Goal: Information Seeking & Learning: Learn about a topic

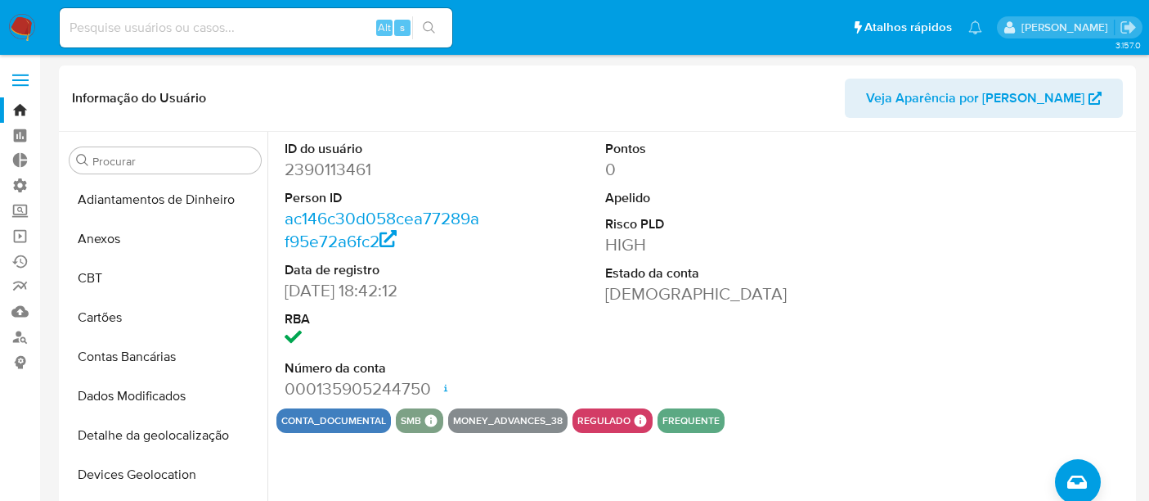
select select "10"
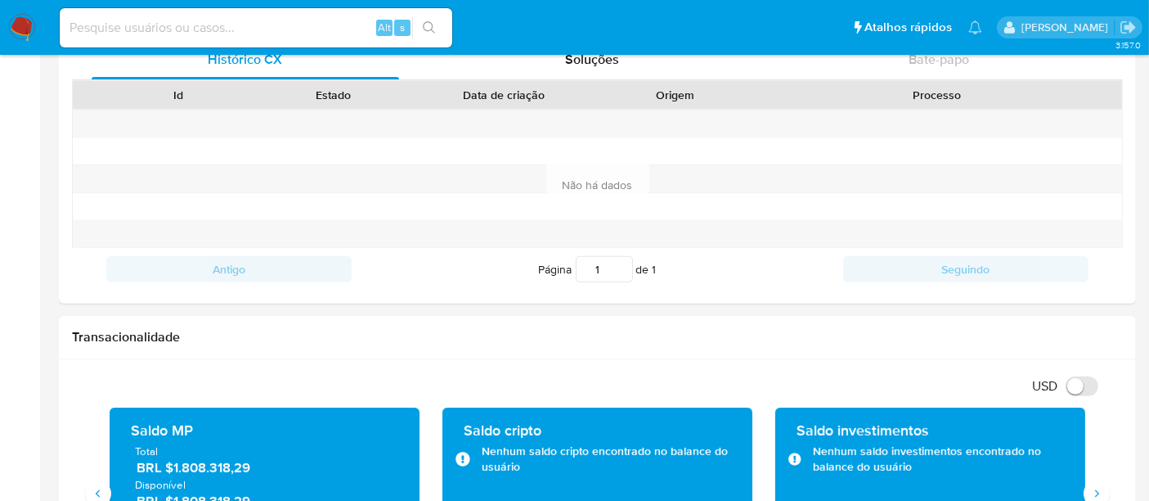
scroll to position [730, 0]
click at [159, 27] on input at bounding box center [256, 27] width 393 height 21
paste input "k9xxsA6fBK6pG7Yd4tBjrJNb"
type input "k9xxsA6fBK6pG7Yd4tBjrJNb"
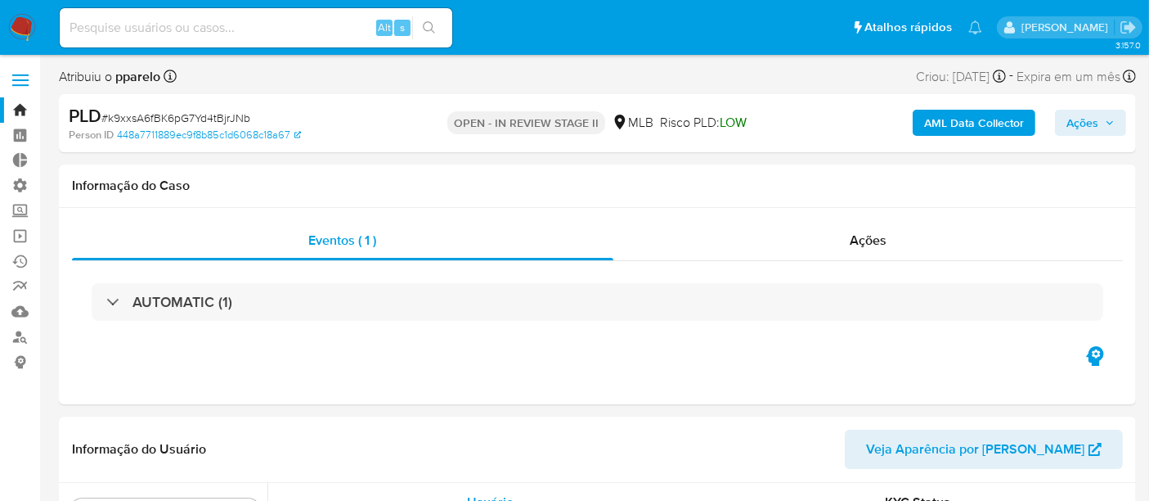
scroll to position [730, 0]
select select "10"
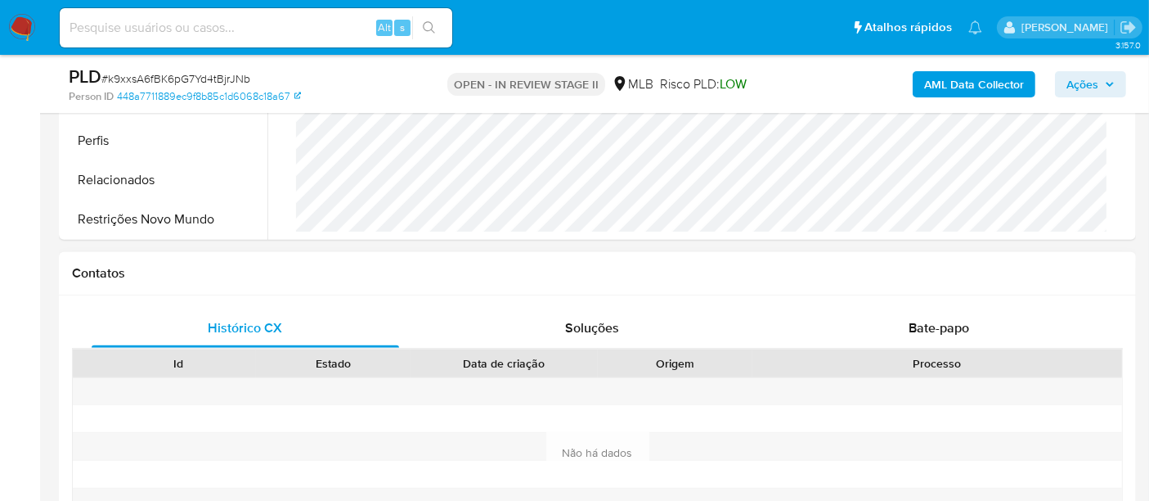
scroll to position [636, 0]
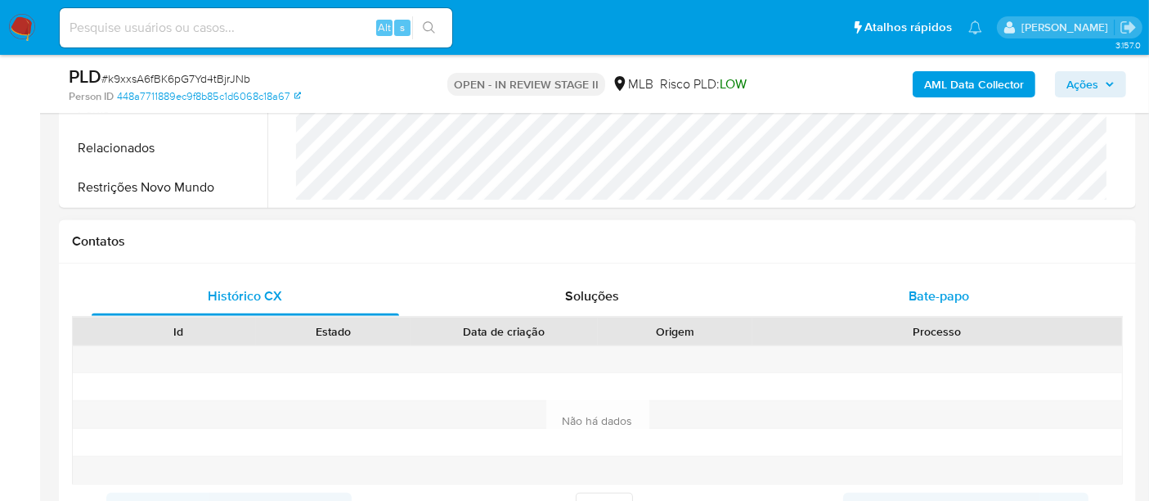
click at [948, 298] on span "Bate-papo" at bounding box center [939, 295] width 61 height 19
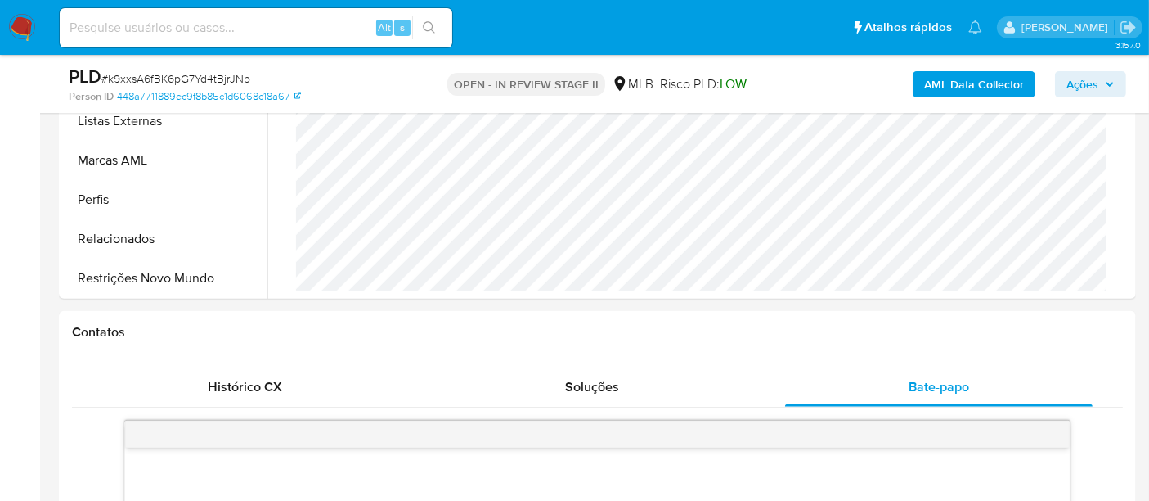
scroll to position [272, 0]
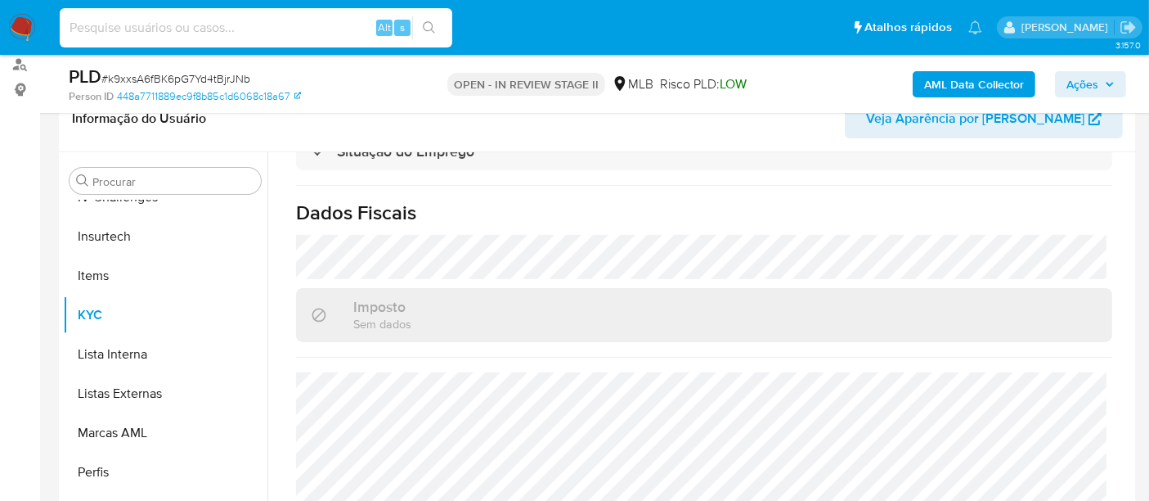
click at [92, 26] on input at bounding box center [256, 27] width 393 height 21
paste input "o1WTUmXpKEZnsnmqQIUffc2N"
type input "o1WTUmXpKEZnsnmqQIUffc2N"
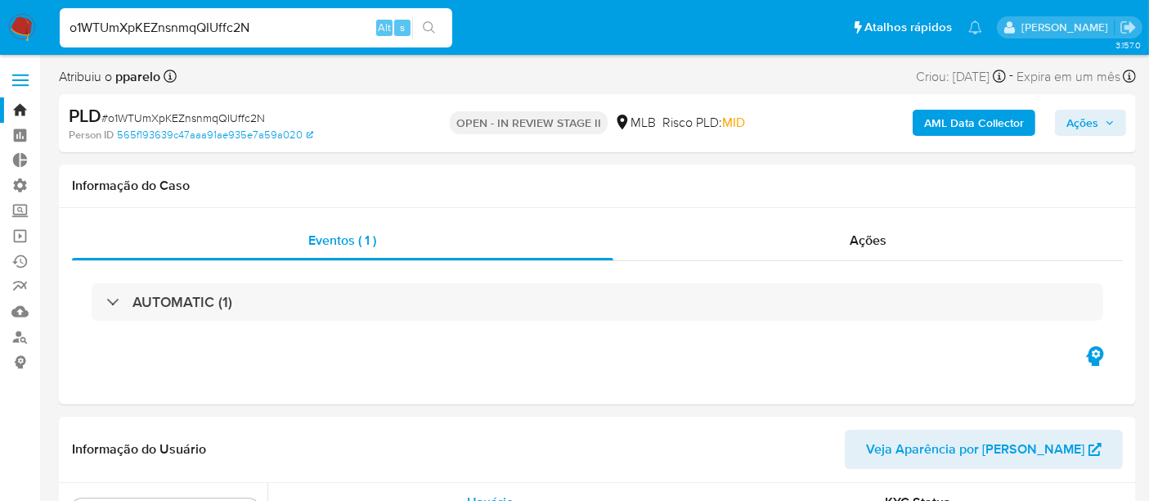
scroll to position [730, 0]
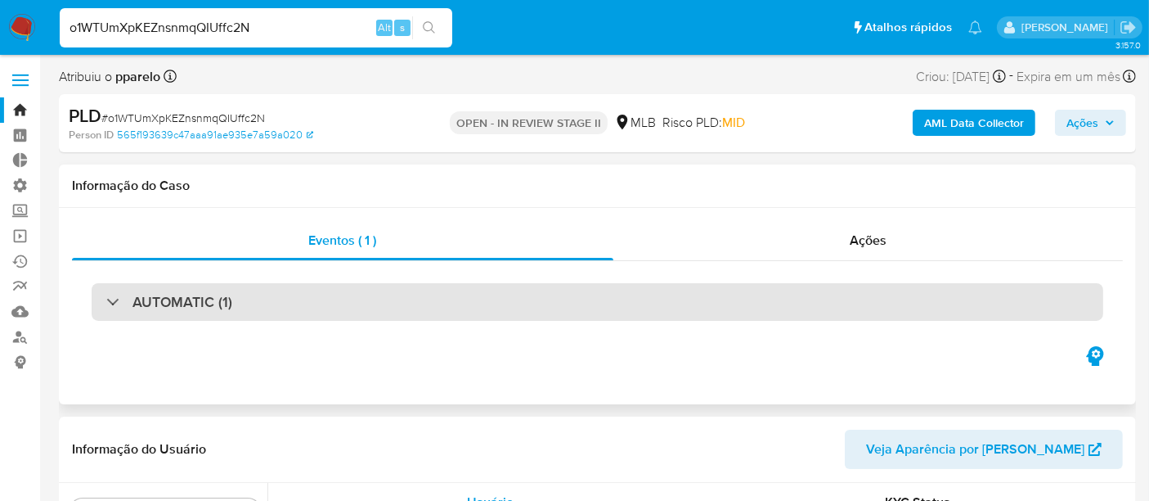
select select "10"
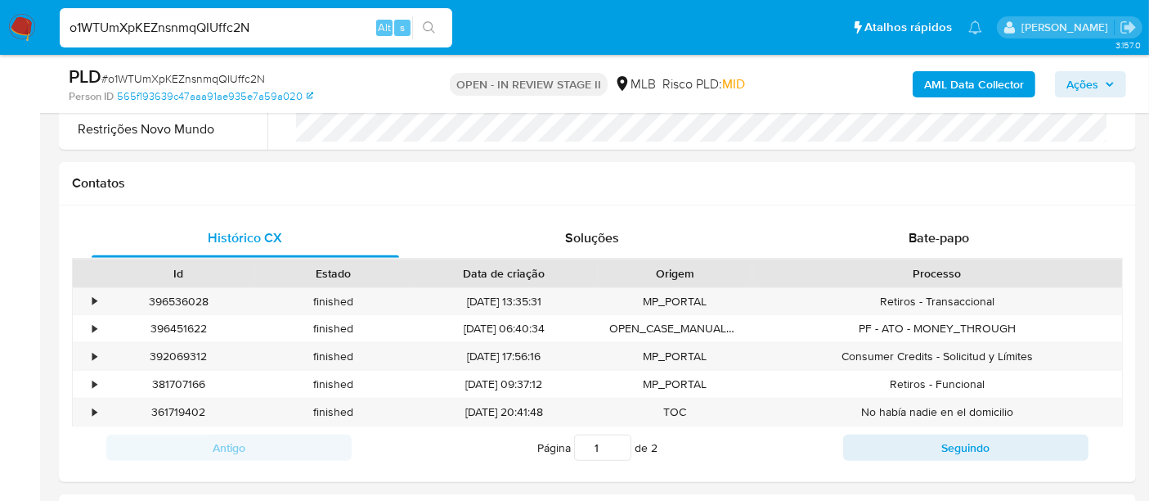
scroll to position [818, 0]
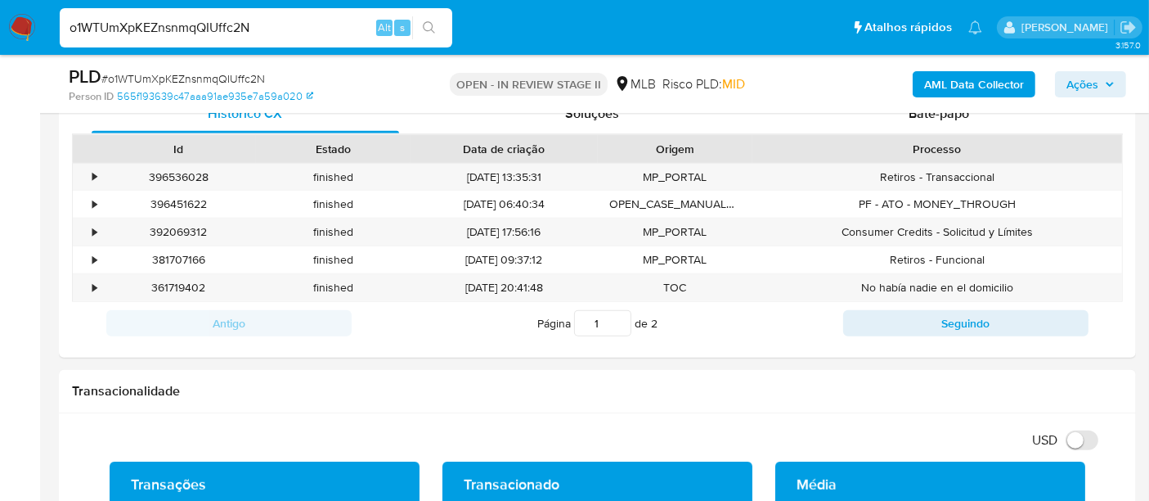
click at [972, 110] on div "PLD # o1WTUmXpKEZnsnmqQIUffc2N Person ID 565f193639c47aaa91ae935e7a59a020 OPEN …" at bounding box center [597, 84] width 1077 height 58
click at [961, 112] on div "PLD # o1WTUmXpKEZnsnmqQIUffc2N Person ID 565f193639c47aaa91ae935e7a59a020 OPEN …" at bounding box center [597, 84] width 1077 height 58
click at [949, 114] on span "Bate-papo" at bounding box center [939, 113] width 61 height 19
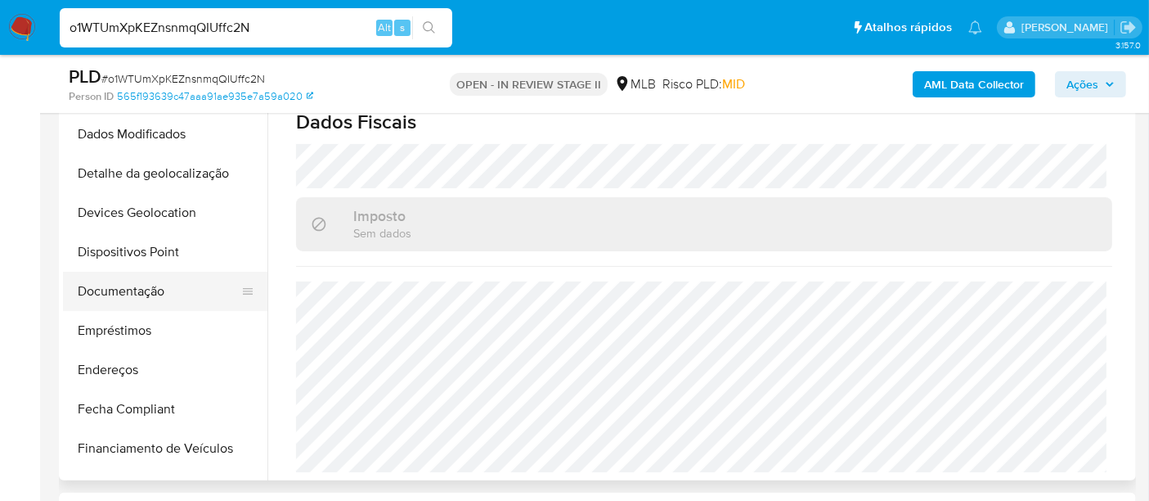
scroll to position [184, 0]
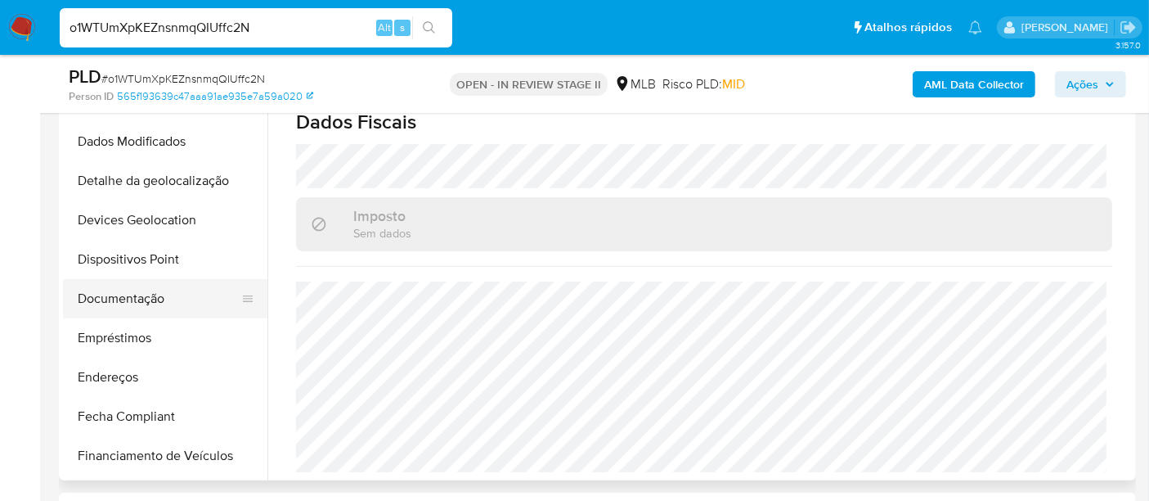
click at [142, 302] on button "Documentação" at bounding box center [158, 298] width 191 height 39
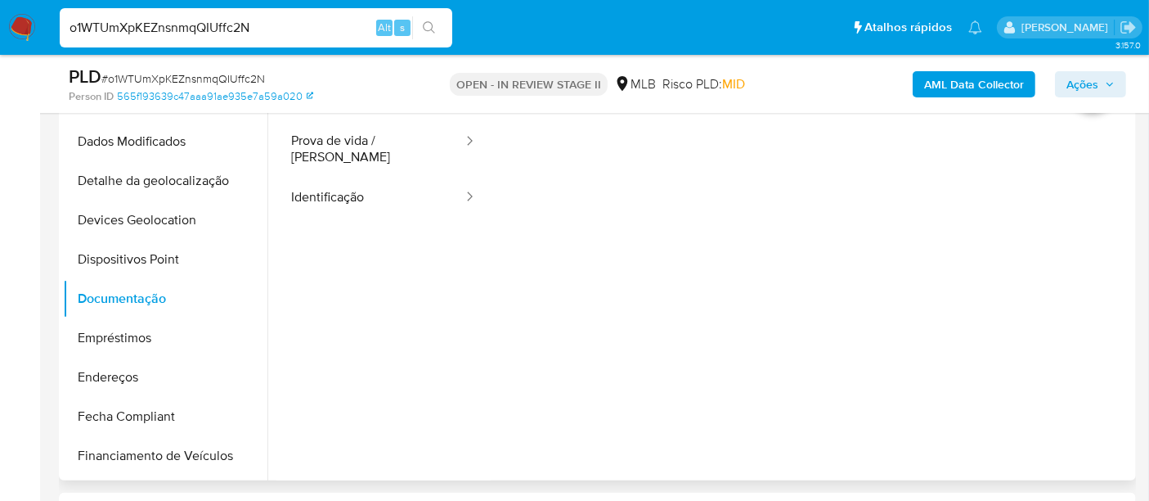
scroll to position [182, 0]
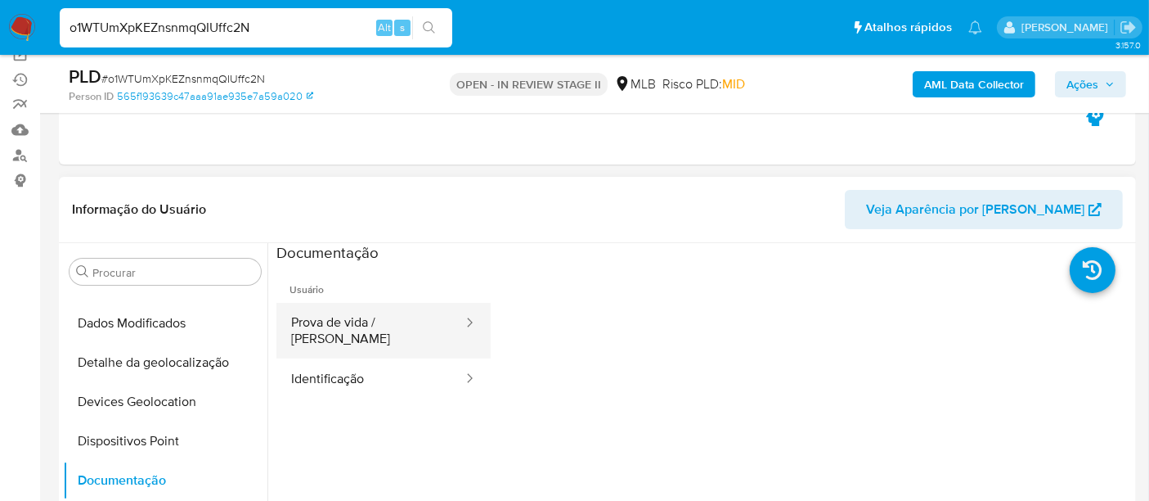
click at [386, 323] on button "Prova de vida / [PERSON_NAME]" at bounding box center [371, 331] width 188 height 56
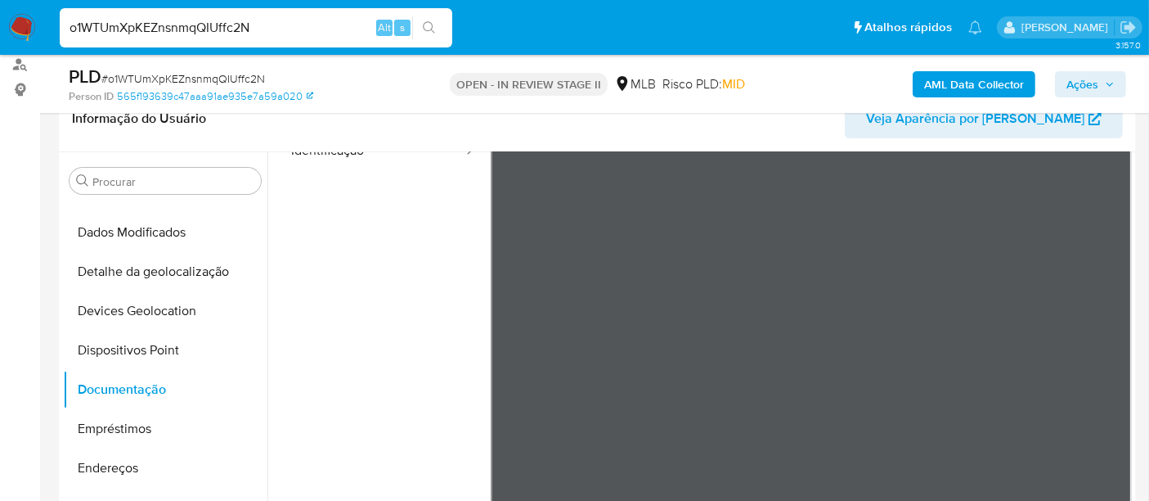
scroll to position [0, 0]
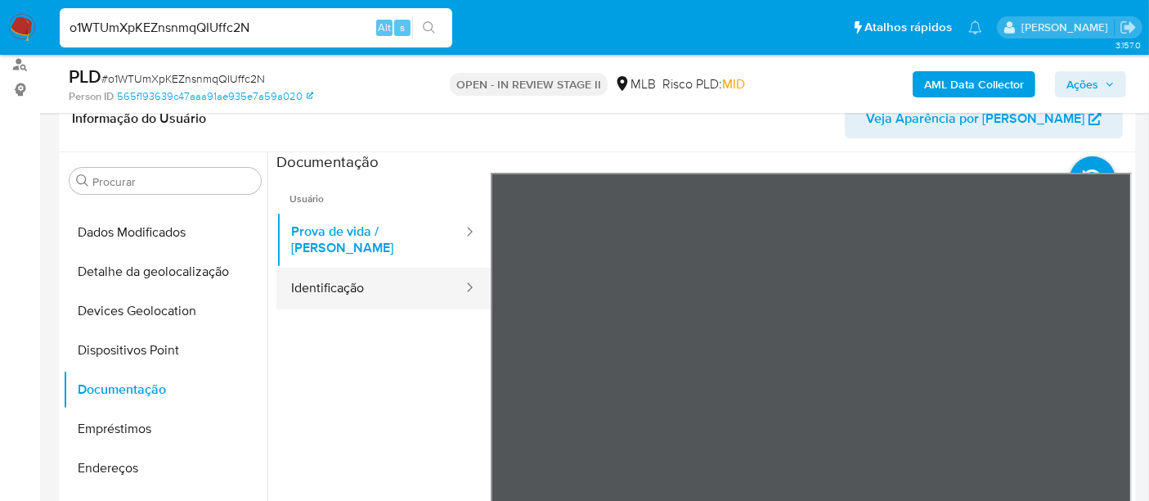
click at [343, 274] on button "Identificação" at bounding box center [371, 289] width 188 height 42
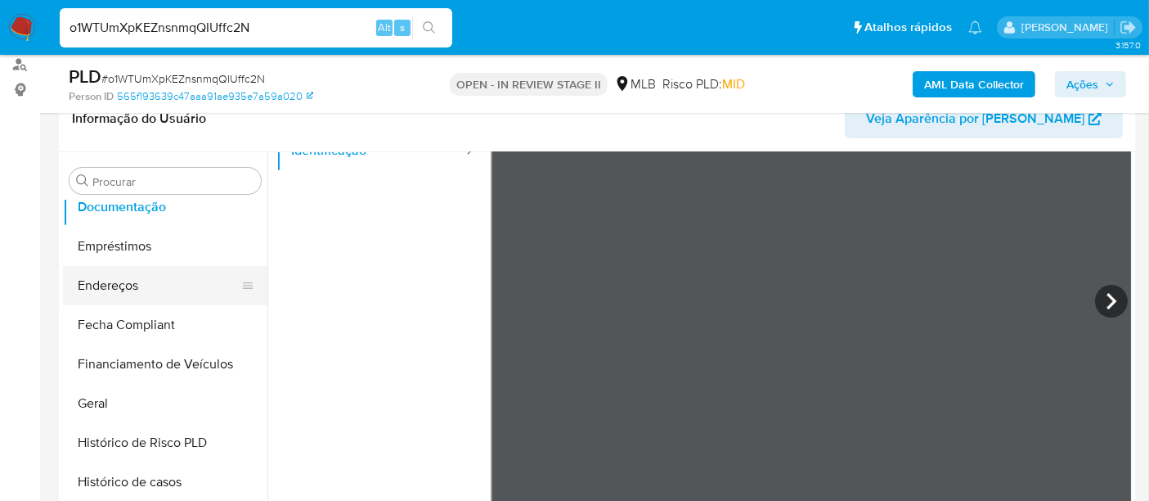
scroll to position [457, 0]
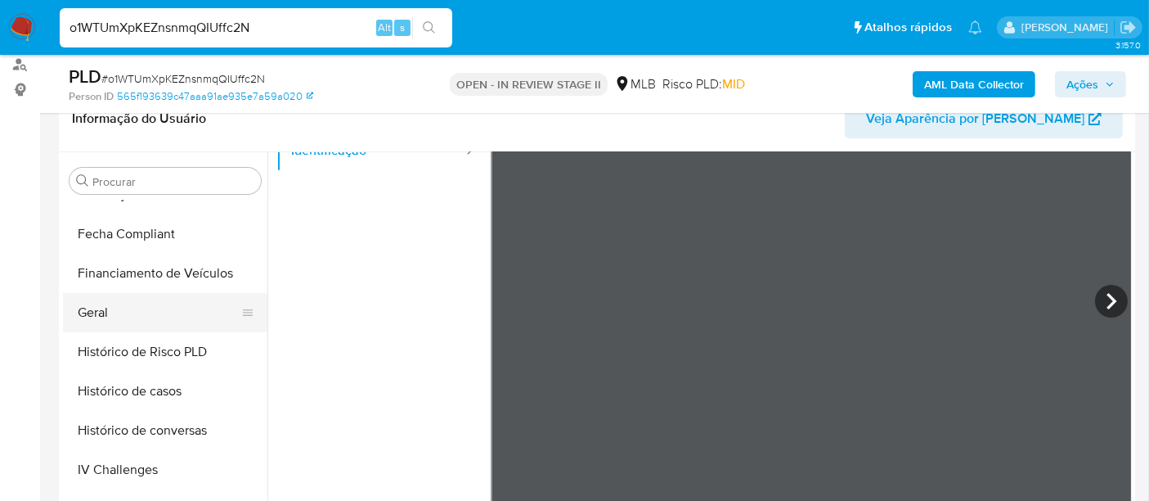
click at [136, 309] on button "Geral" at bounding box center [158, 312] width 191 height 39
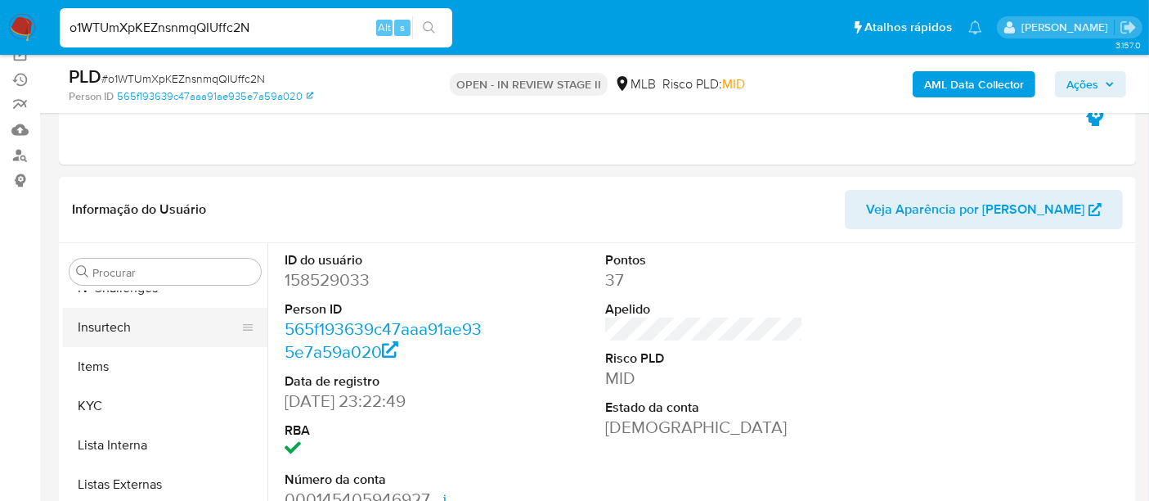
scroll to position [272, 0]
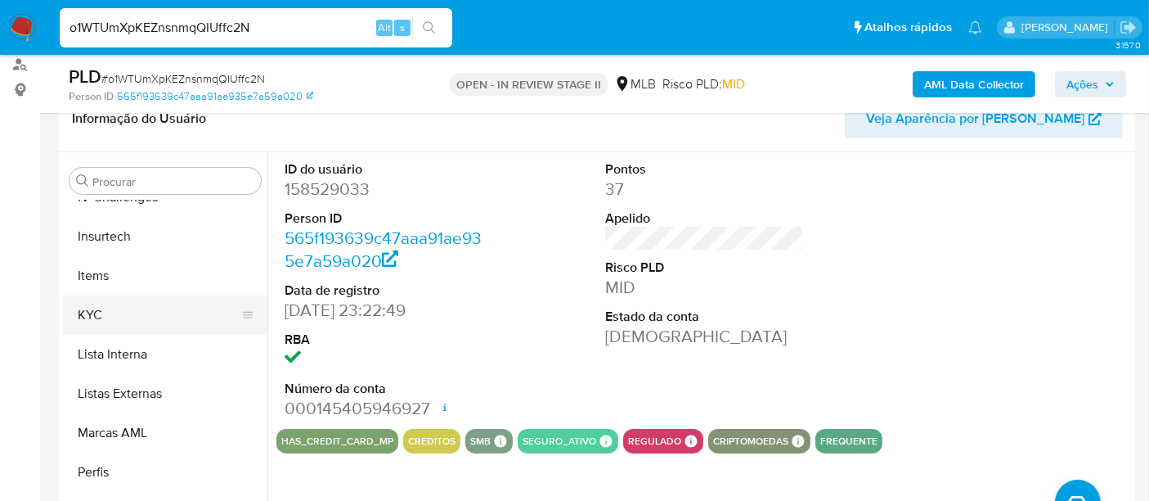
click at [121, 312] on button "KYC" at bounding box center [158, 314] width 191 height 39
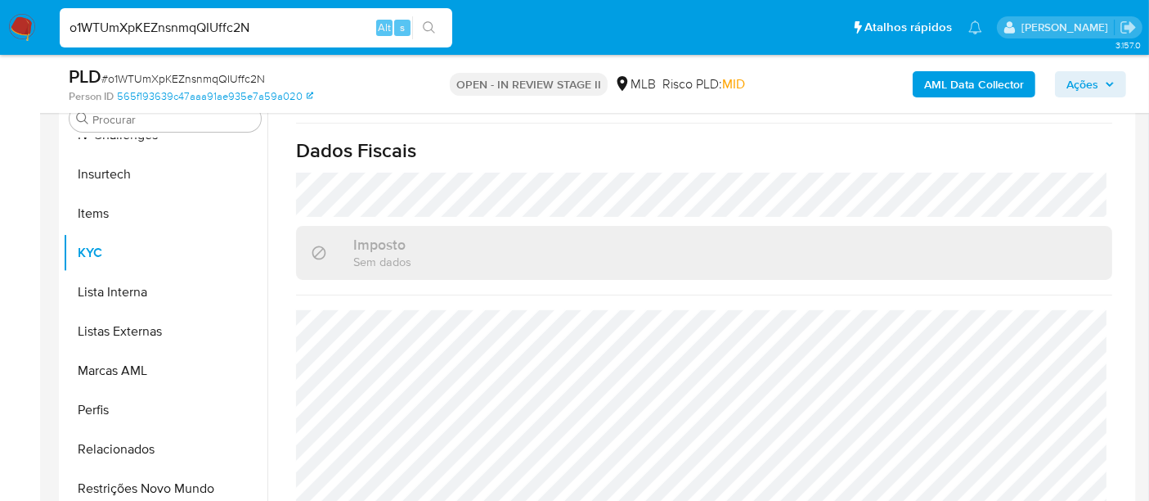
scroll to position [363, 0]
